Goal: Information Seeking & Learning: Find specific page/section

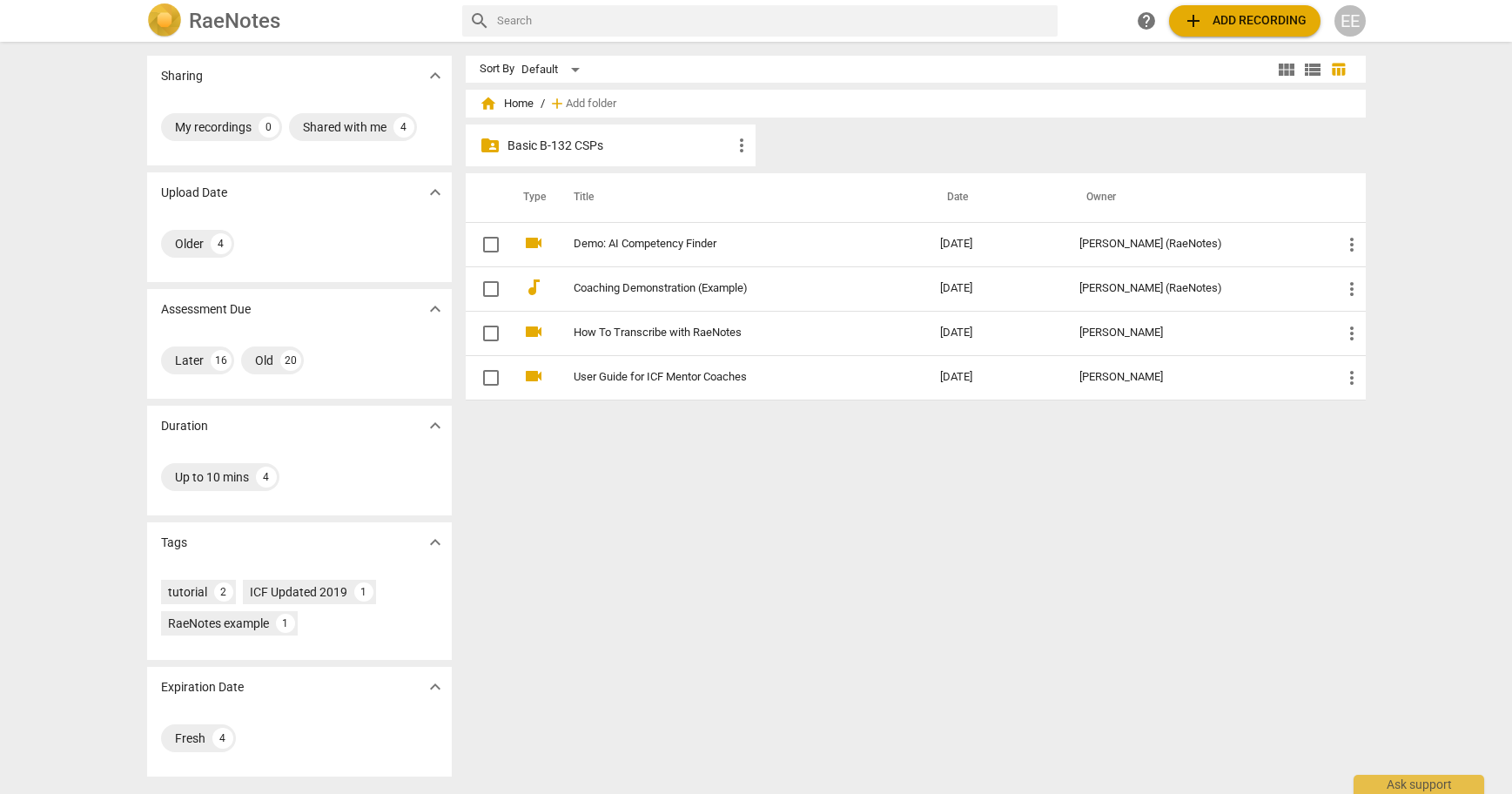
click at [592, 138] on p "Basic B-132 CSPs" at bounding box center [620, 145] width 224 height 18
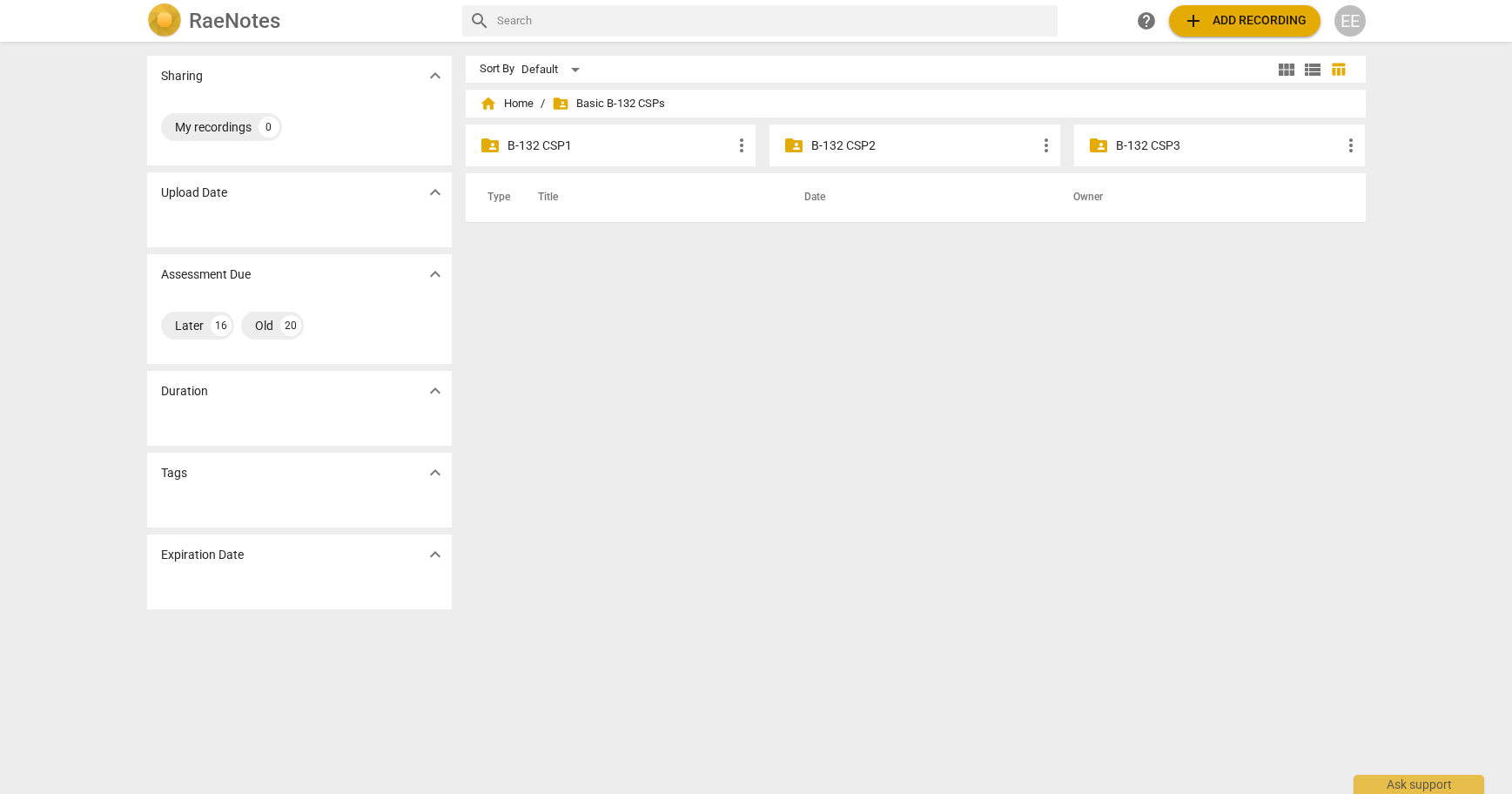
click at [870, 141] on p "B-132 CSP2" at bounding box center [923, 145] width 224 height 18
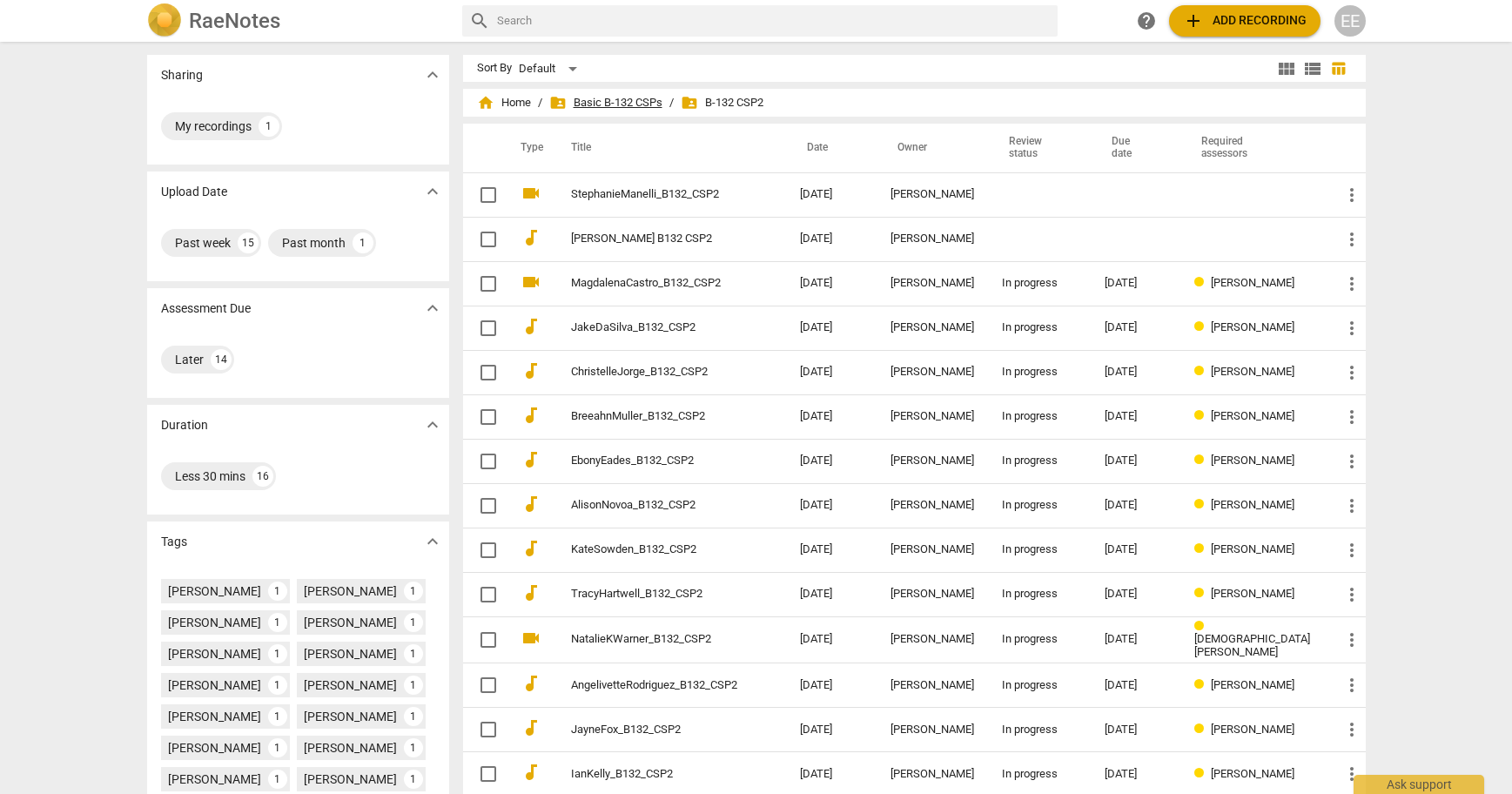
scroll to position [2, 0]
click at [637, 104] on span "folder_shared Basic B-132 CSPs" at bounding box center [605, 102] width 113 height 17
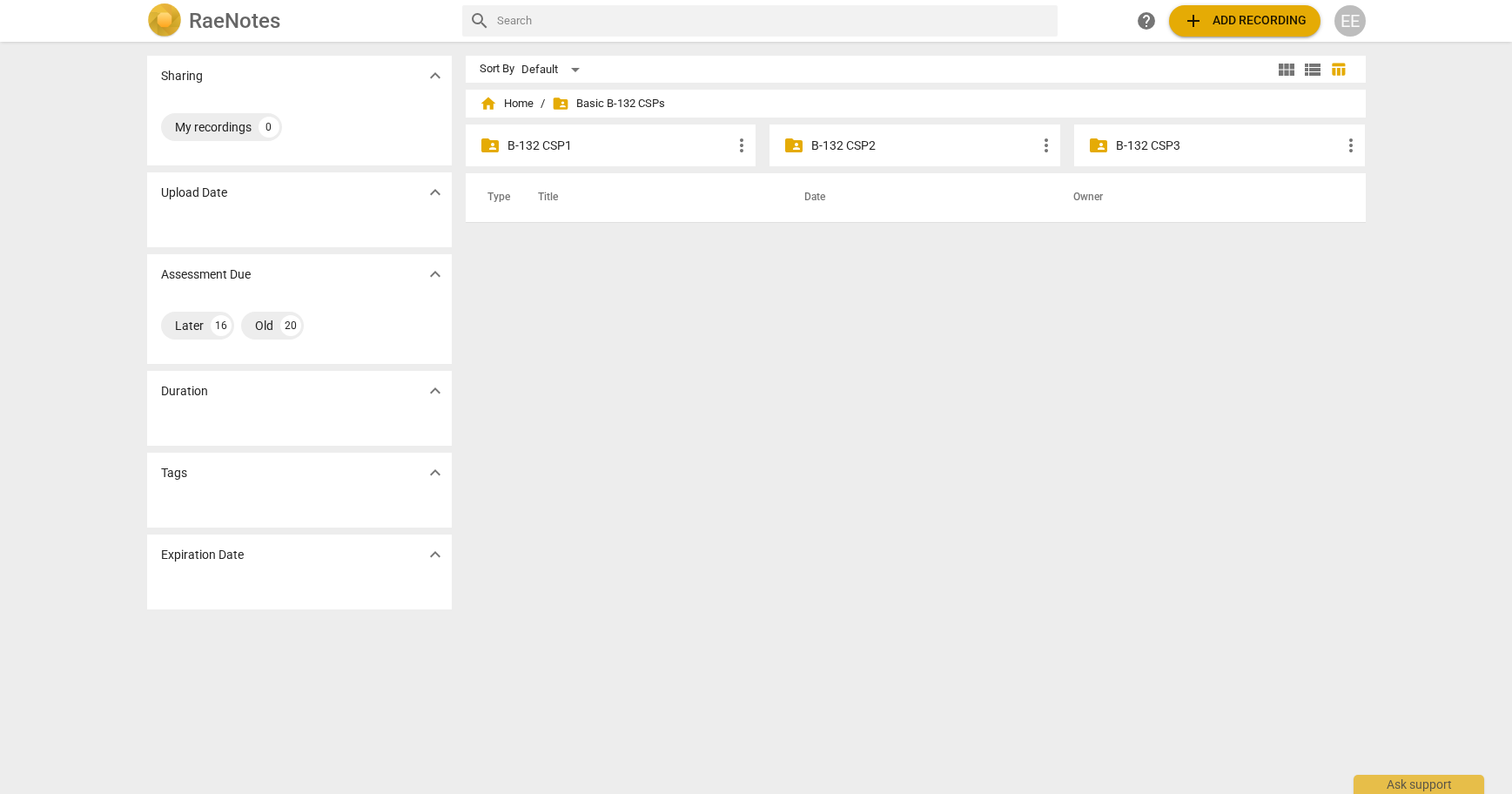
click at [577, 156] on div "folder_shared B-132 CSP1 more_vert" at bounding box center [611, 145] width 291 height 42
click at [581, 147] on p "B-132 CSP1" at bounding box center [620, 145] width 224 height 18
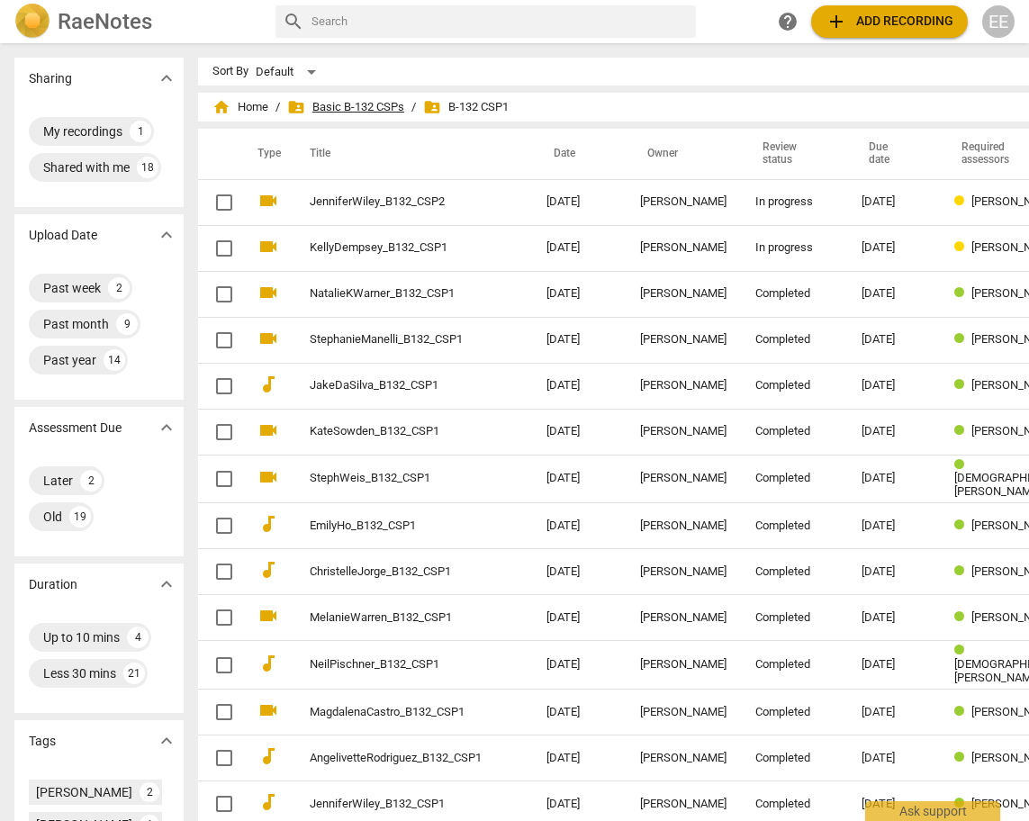
click at [352, 106] on span "folder_shared Basic B-132 CSPs" at bounding box center [345, 107] width 117 height 18
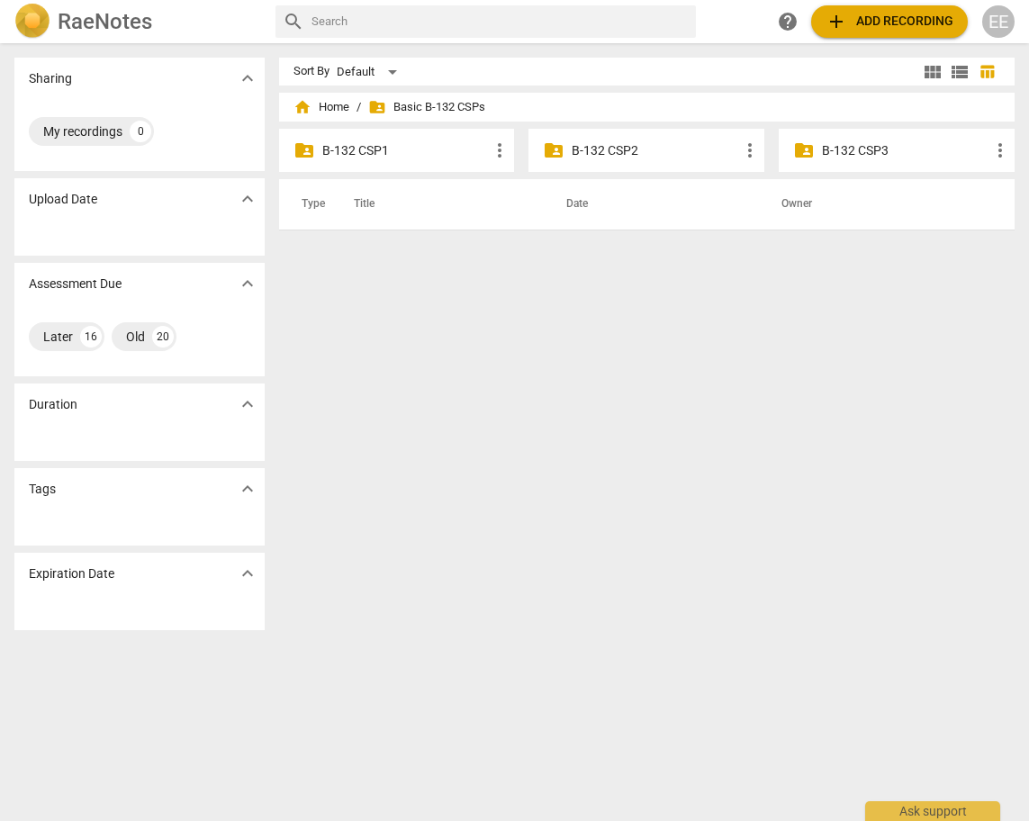
click at [615, 140] on div "folder_shared B-132 CSP2 more_vert" at bounding box center [647, 150] width 236 height 43
click at [614, 146] on p "B-132 CSP2" at bounding box center [655, 150] width 167 height 19
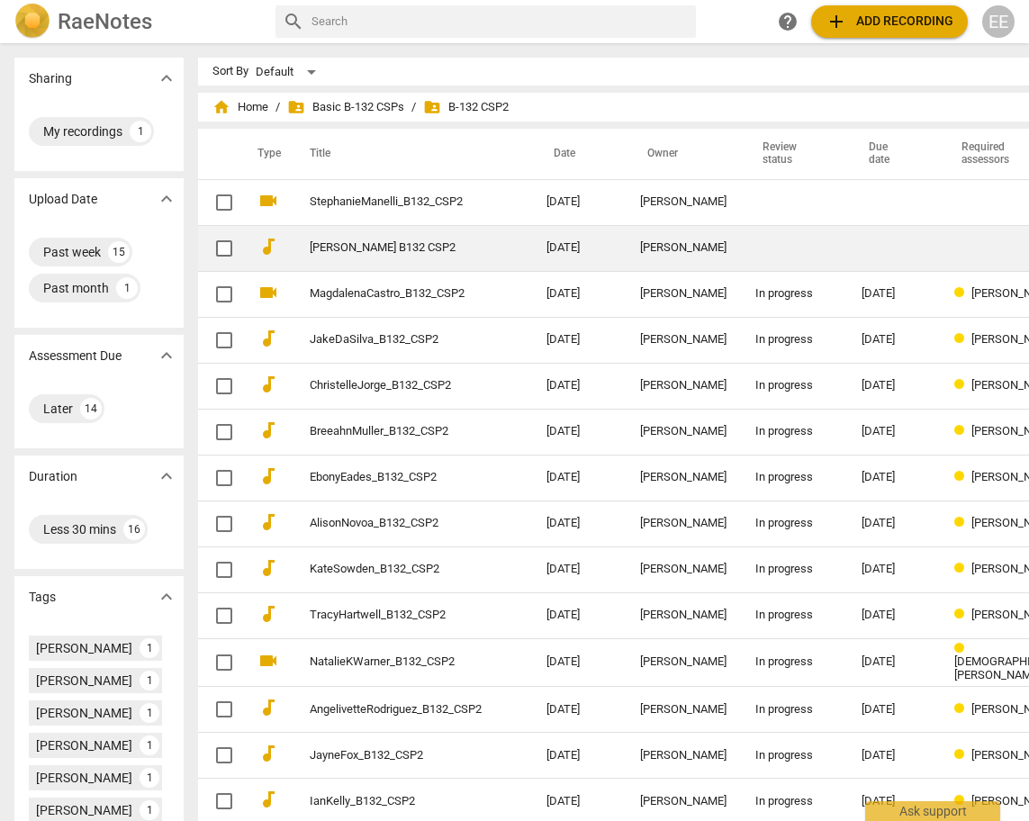
click at [402, 248] on link "[PERSON_NAME] B132 CSP2" at bounding box center [396, 248] width 172 height 14
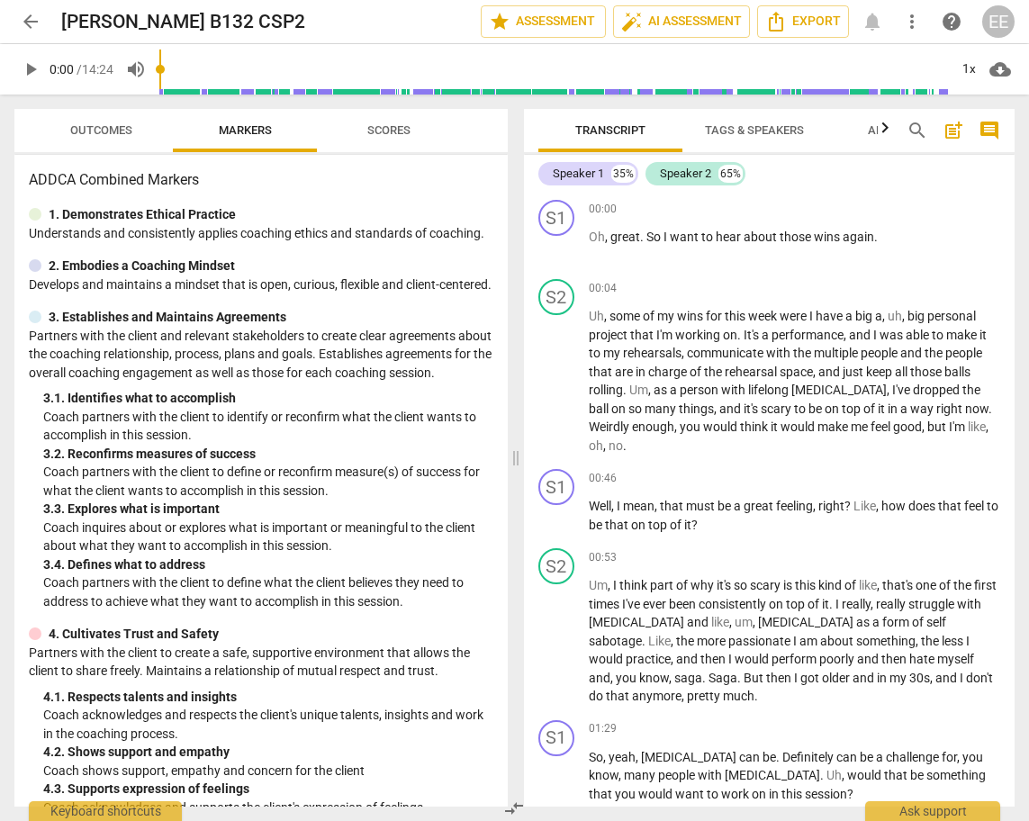
click at [33, 26] on span "arrow_back" at bounding box center [31, 22] width 22 height 22
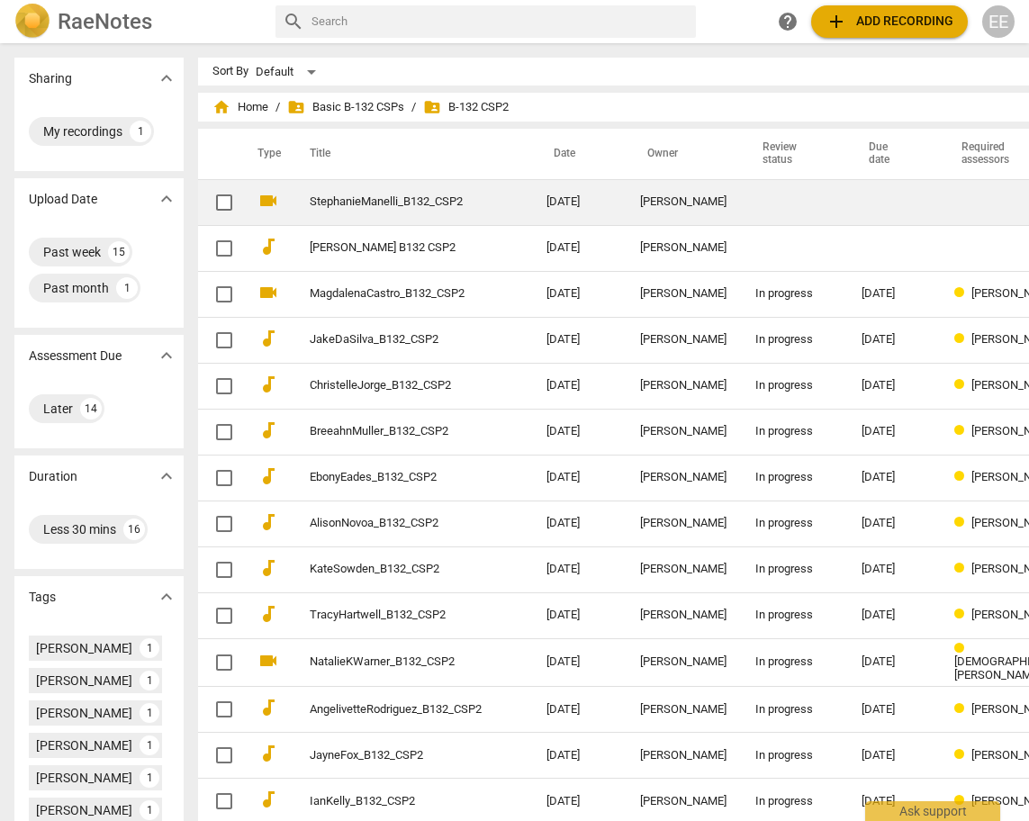
click at [325, 202] on link "StephanieManelli_B132_CSP2" at bounding box center [396, 202] width 172 height 14
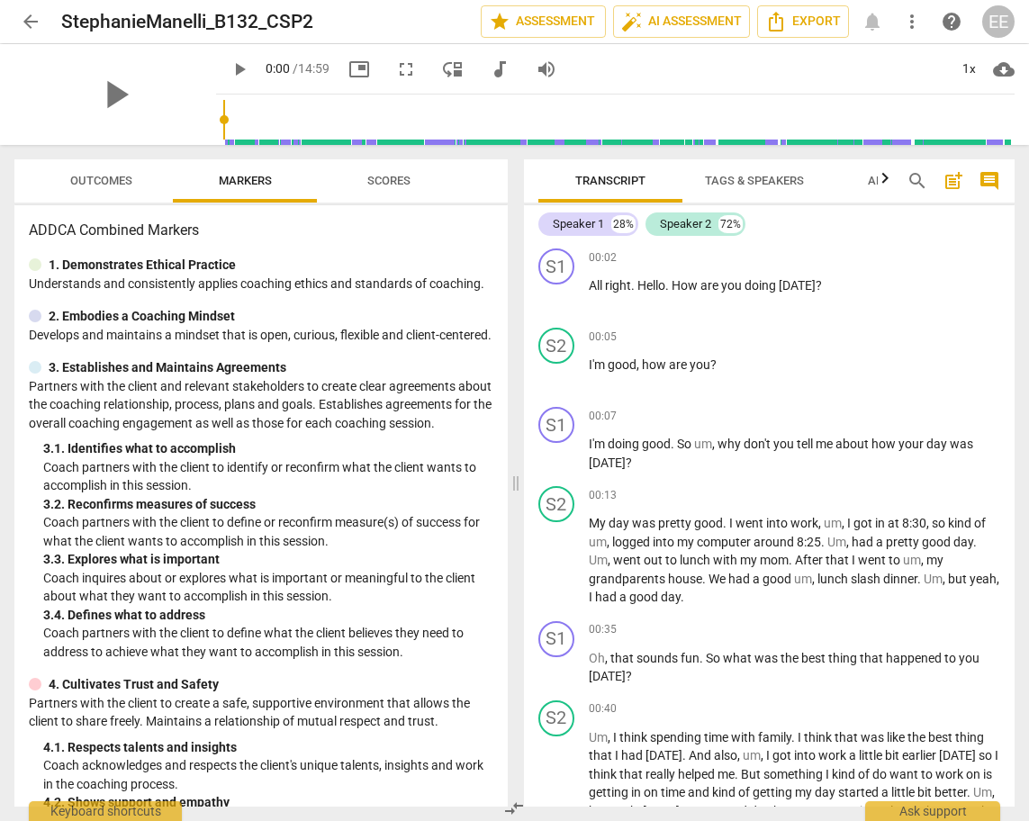
scroll to position [5, 0]
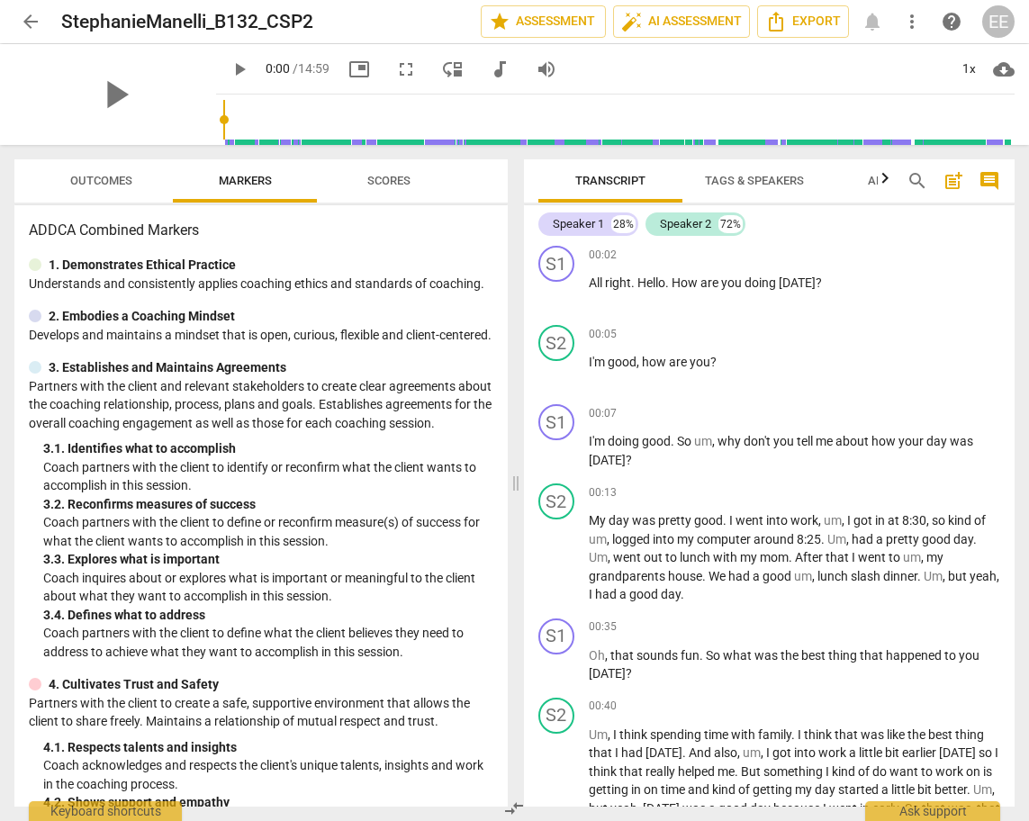
click at [27, 16] on span "arrow_back" at bounding box center [31, 22] width 22 height 22
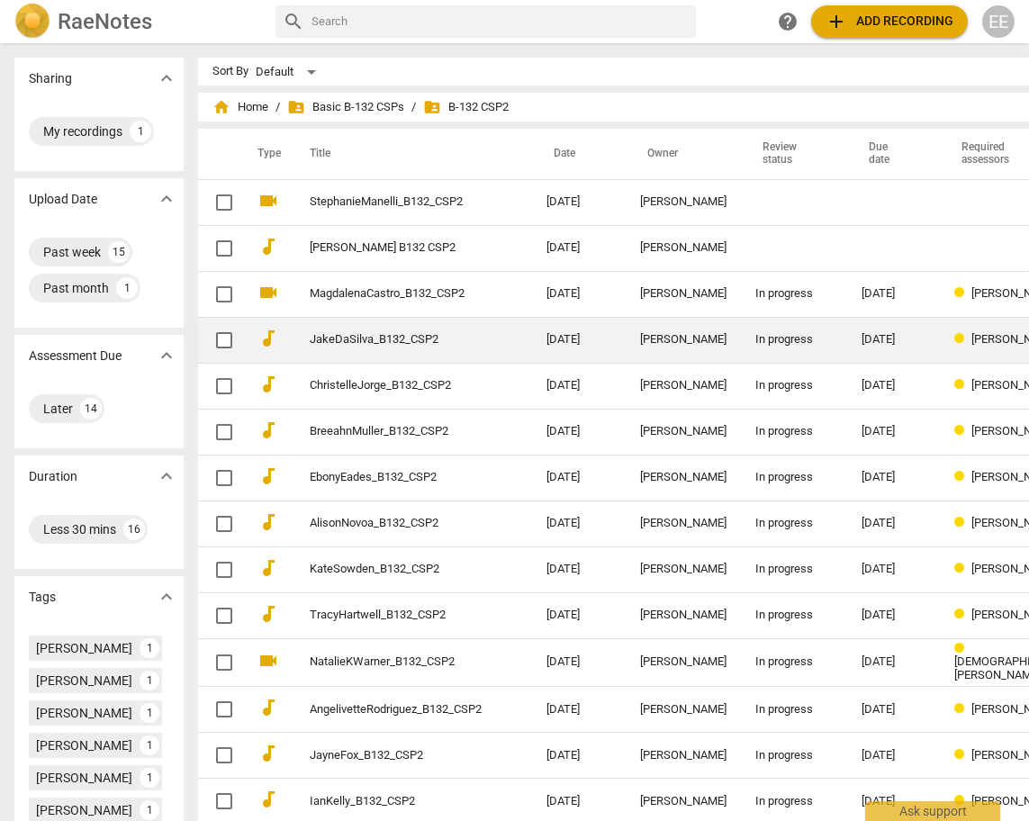
click at [337, 342] on link "JakeDaSilva_B132_CSP2" at bounding box center [396, 340] width 172 height 14
